Goal: Book appointment/travel/reservation

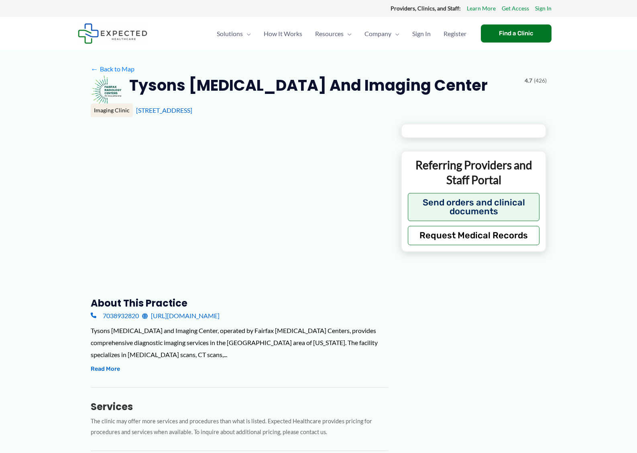
type input "**********"
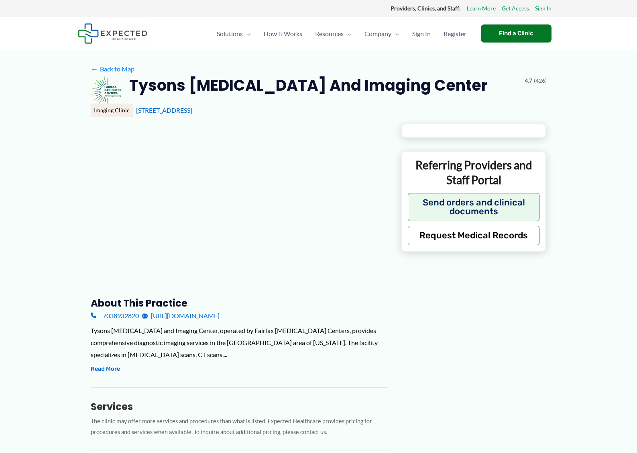
type input "**********"
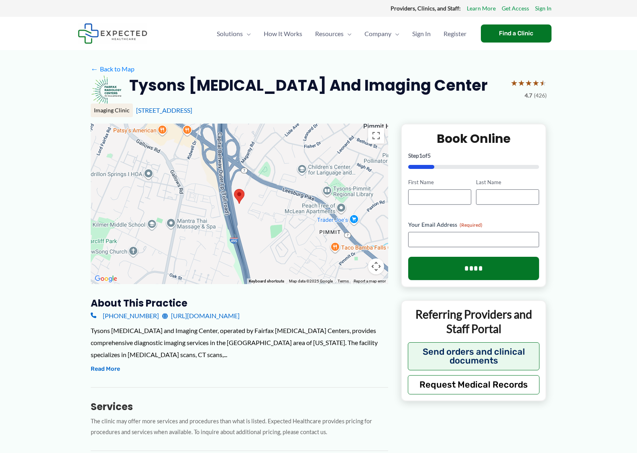
click at [235, 316] on link "[URL][DOMAIN_NAME]" at bounding box center [201, 316] width 78 height 12
